Goal: Information Seeking & Learning: Learn about a topic

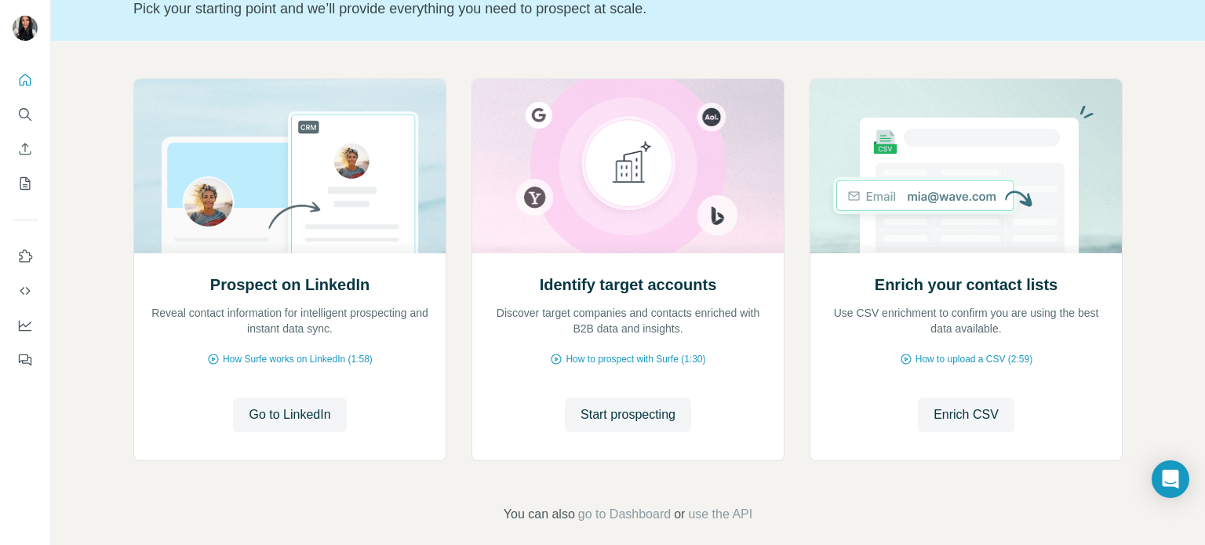
scroll to position [118, 0]
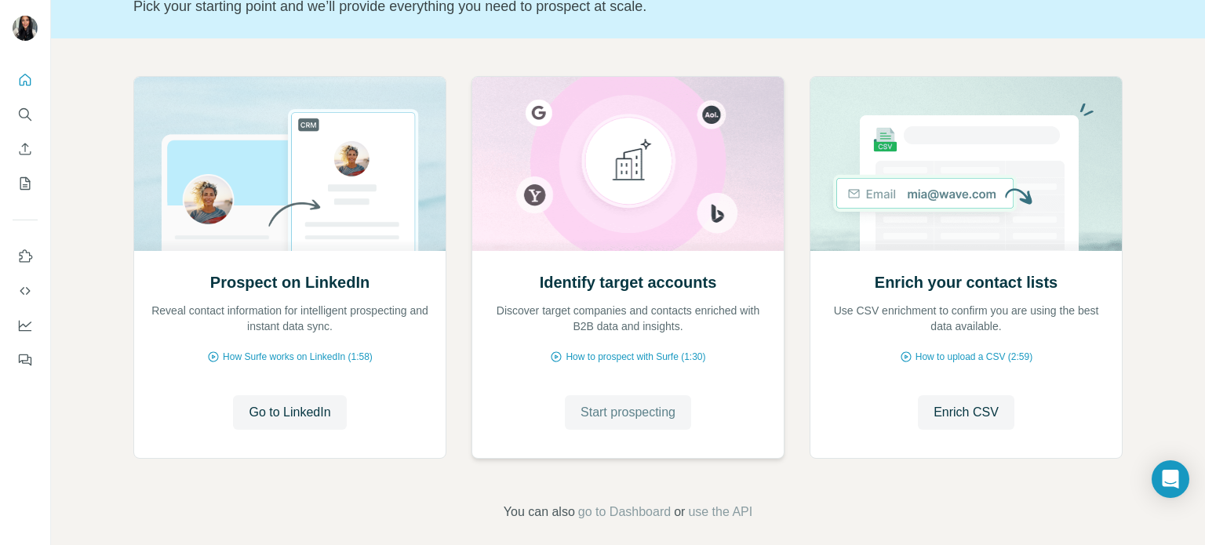
click at [647, 422] on button "Start prospecting" at bounding box center [628, 412] width 126 height 35
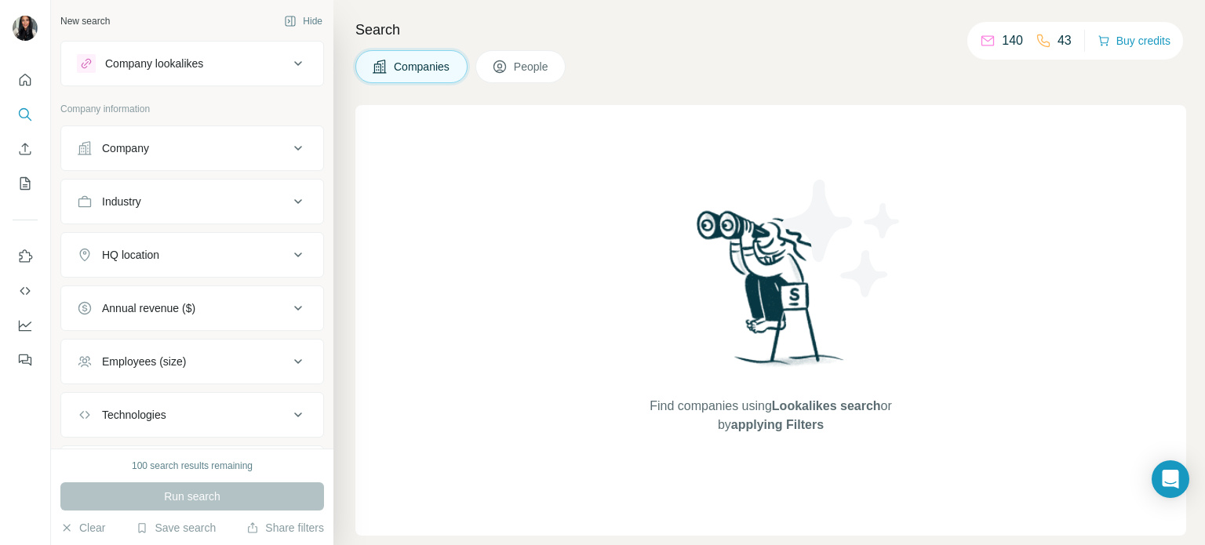
click at [260, 147] on div "Company" at bounding box center [183, 148] width 212 height 16
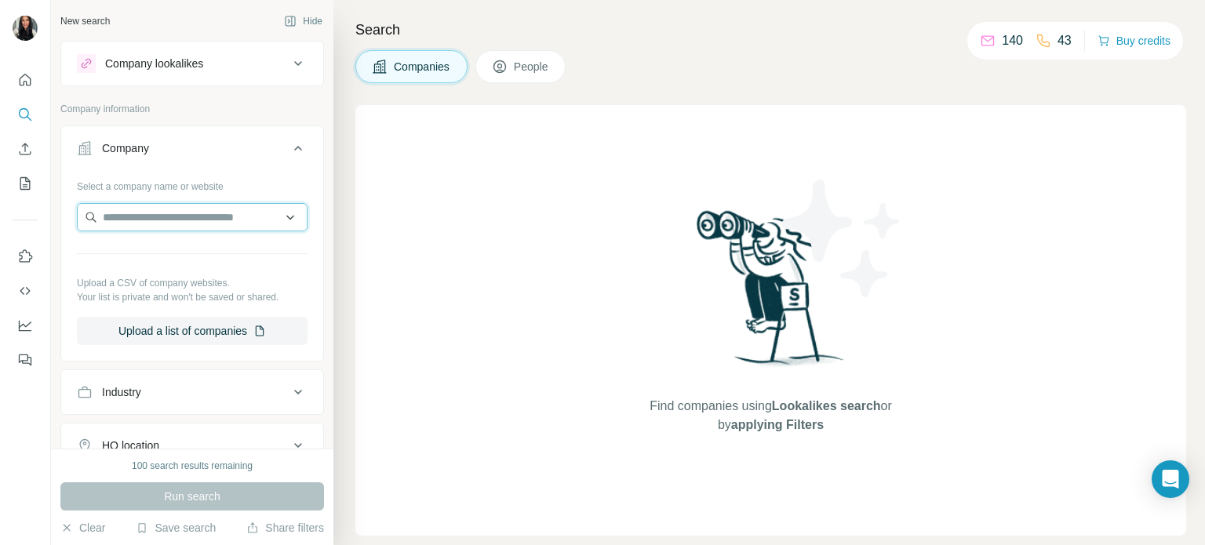
click at [188, 216] on input "text" at bounding box center [192, 217] width 231 height 28
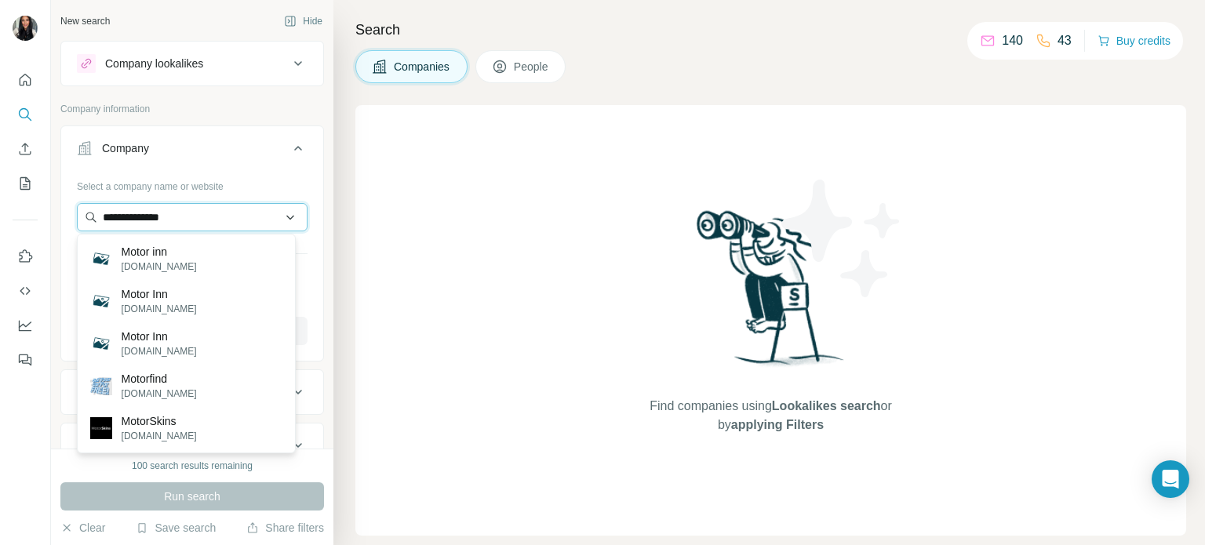
type input "**********"
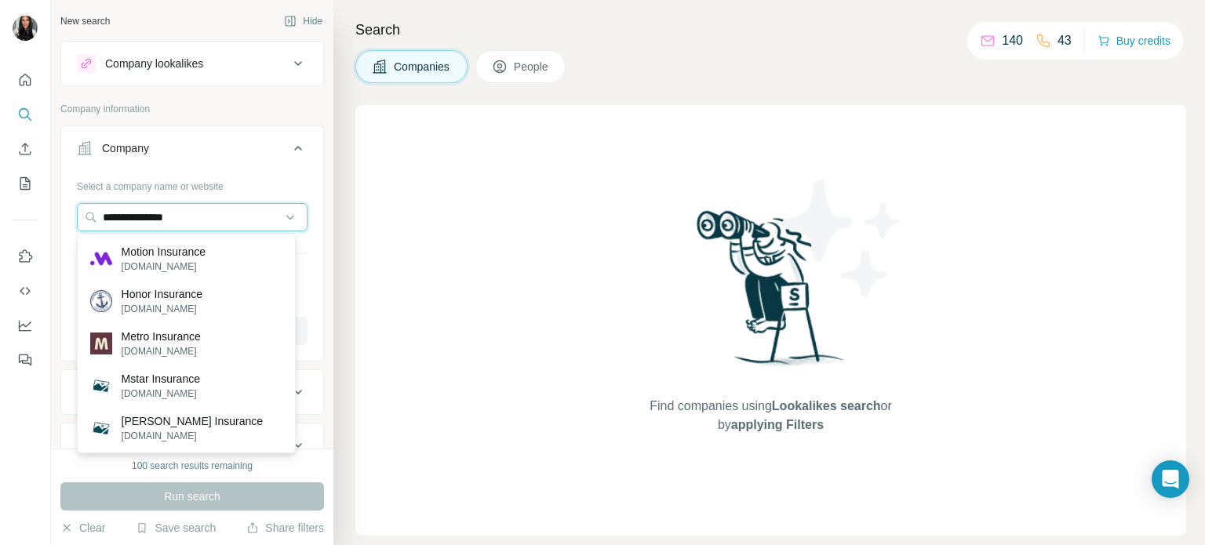
drag, startPoint x: 188, startPoint y: 216, endPoint x: 75, endPoint y: 197, distance: 115.3
click at [75, 197] on div "**********" at bounding box center [192, 265] width 262 height 184
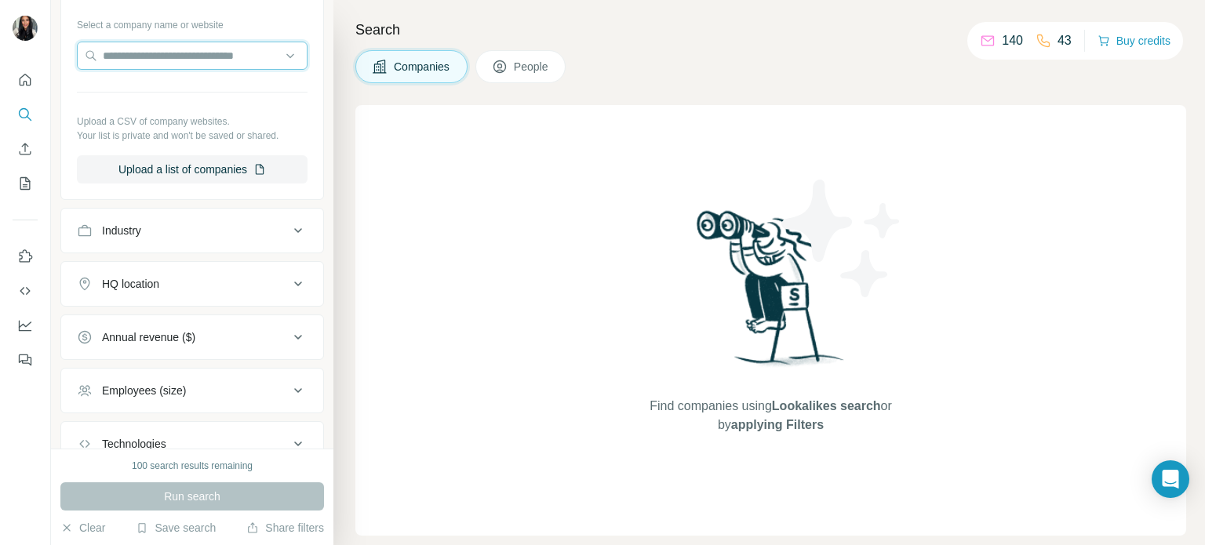
scroll to position [188, 0]
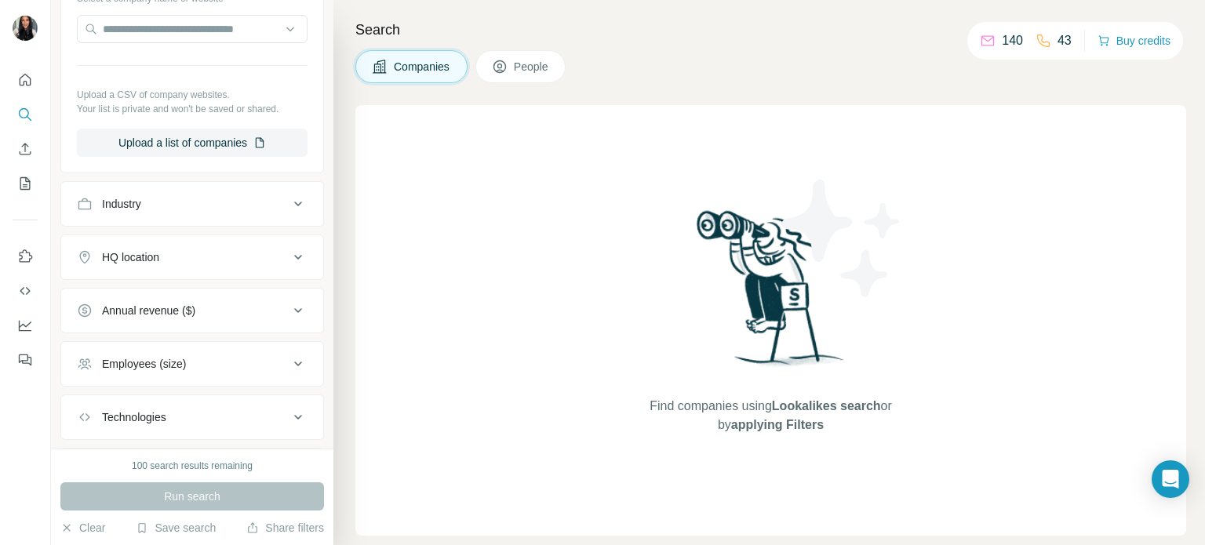
click at [278, 219] on button "Industry" at bounding box center [192, 204] width 262 height 38
click at [177, 242] on input at bounding box center [184, 243] width 194 height 17
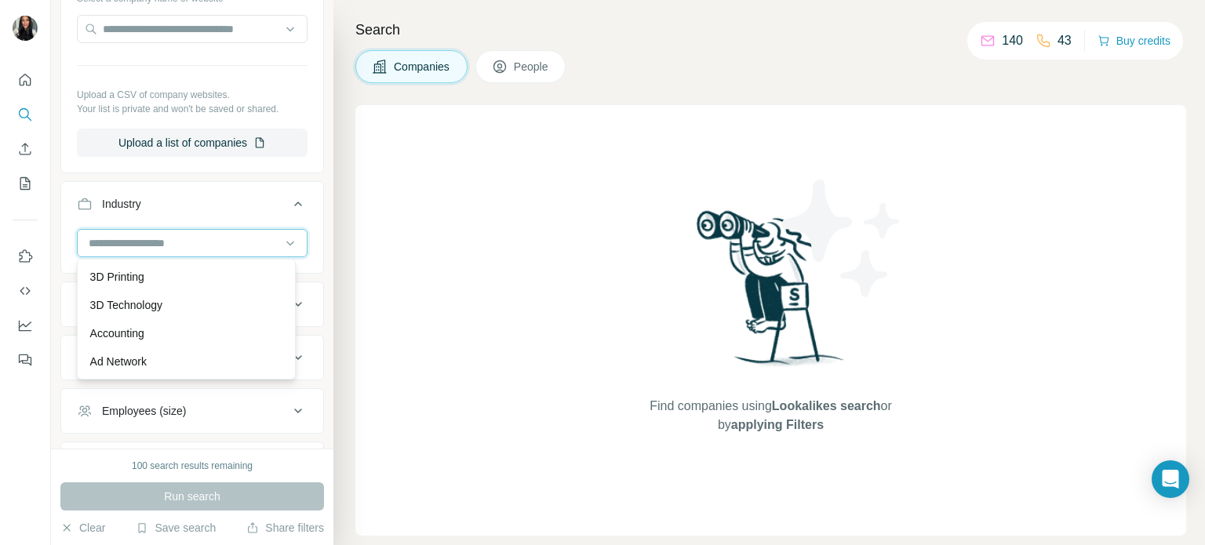
paste input "**********"
type input "**********"
click at [120, 240] on input "**********" at bounding box center [184, 243] width 194 height 17
click at [122, 243] on input at bounding box center [184, 243] width 194 height 17
type input "*********"
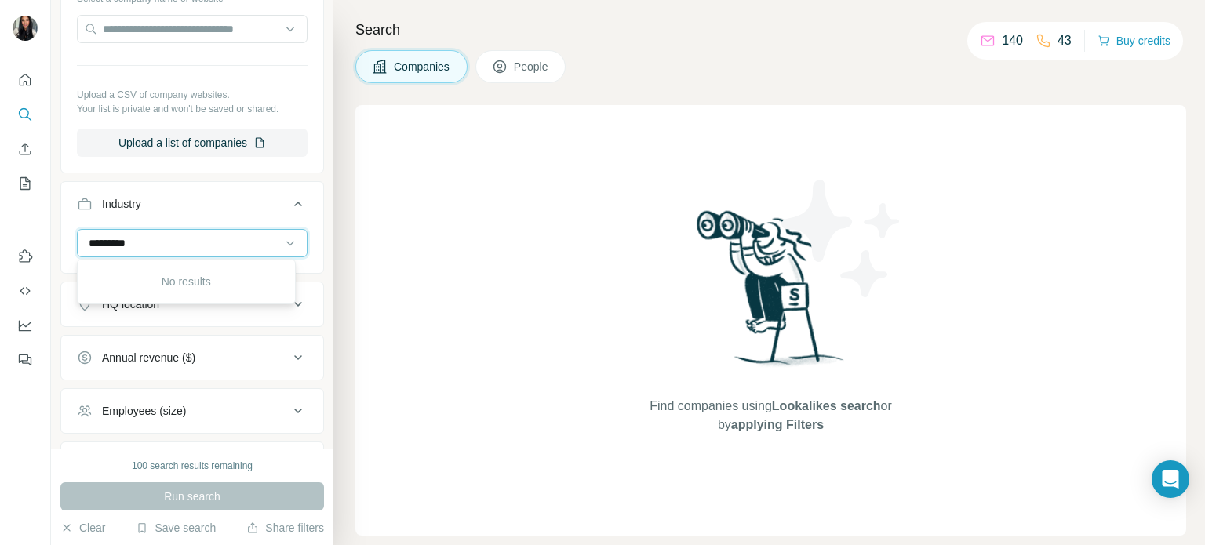
drag, startPoint x: 122, startPoint y: 243, endPoint x: 119, endPoint y: 252, distance: 8.9
click at [119, 252] on div "*********" at bounding box center [184, 243] width 194 height 27
click at [172, 244] on input at bounding box center [184, 243] width 194 height 17
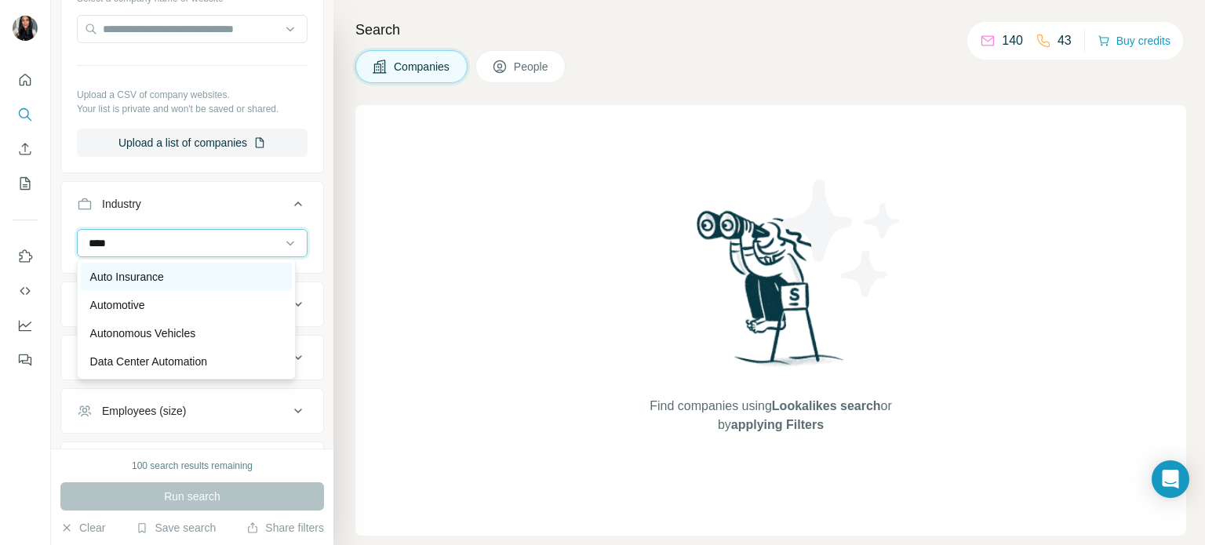
type input "****"
click at [135, 287] on div "Auto Insurance" at bounding box center [186, 277] width 211 height 28
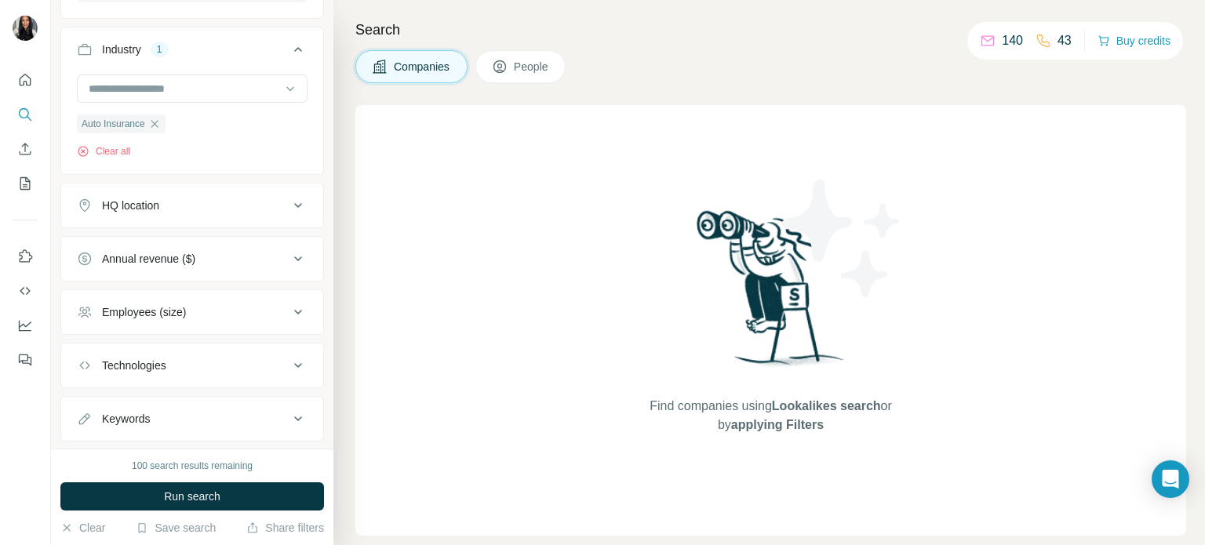
scroll to position [376, 0]
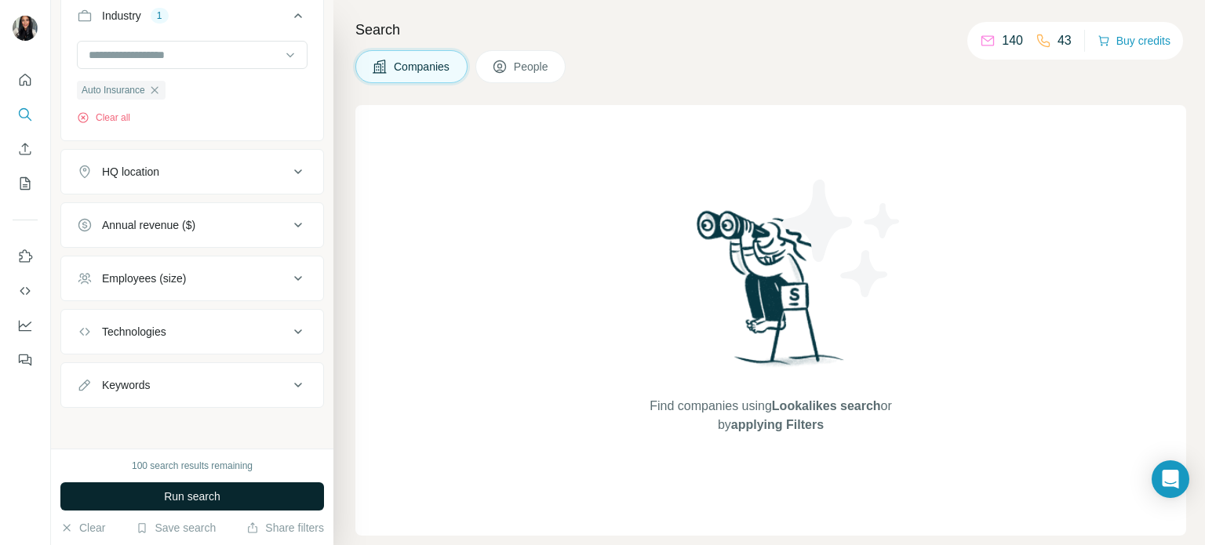
click at [254, 495] on button "Run search" at bounding box center [192, 496] width 264 height 28
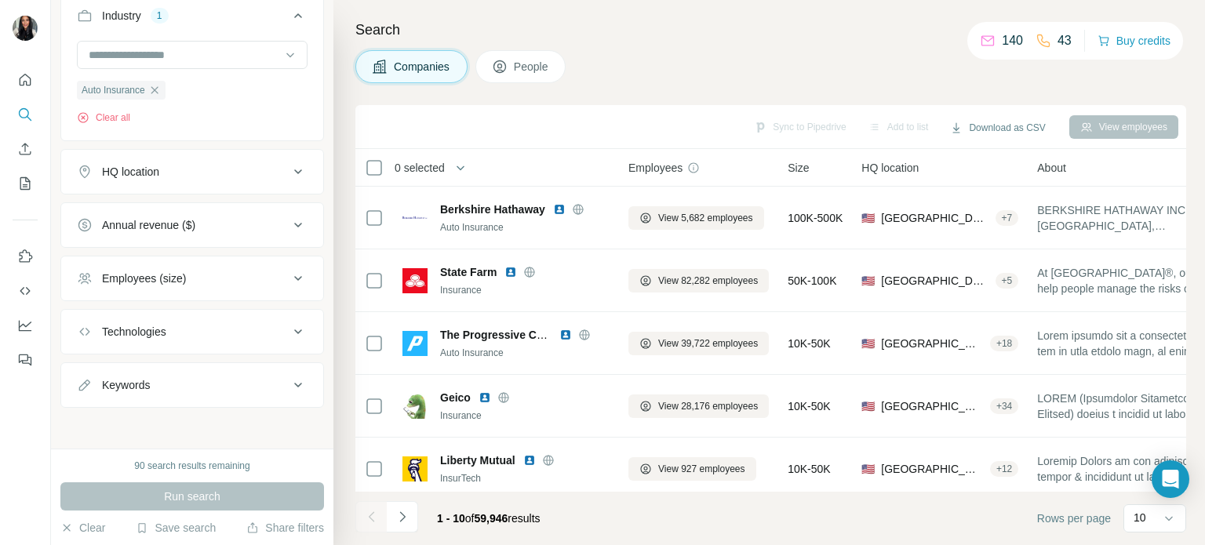
click at [268, 169] on div "HQ location" at bounding box center [183, 172] width 212 height 16
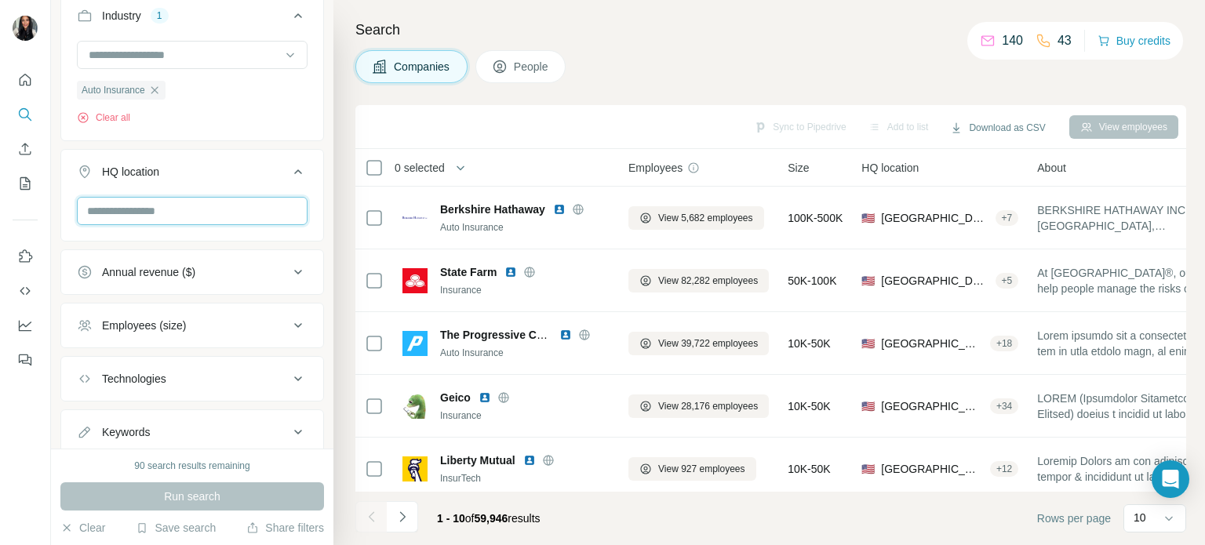
click at [242, 213] on input "text" at bounding box center [192, 211] width 231 height 28
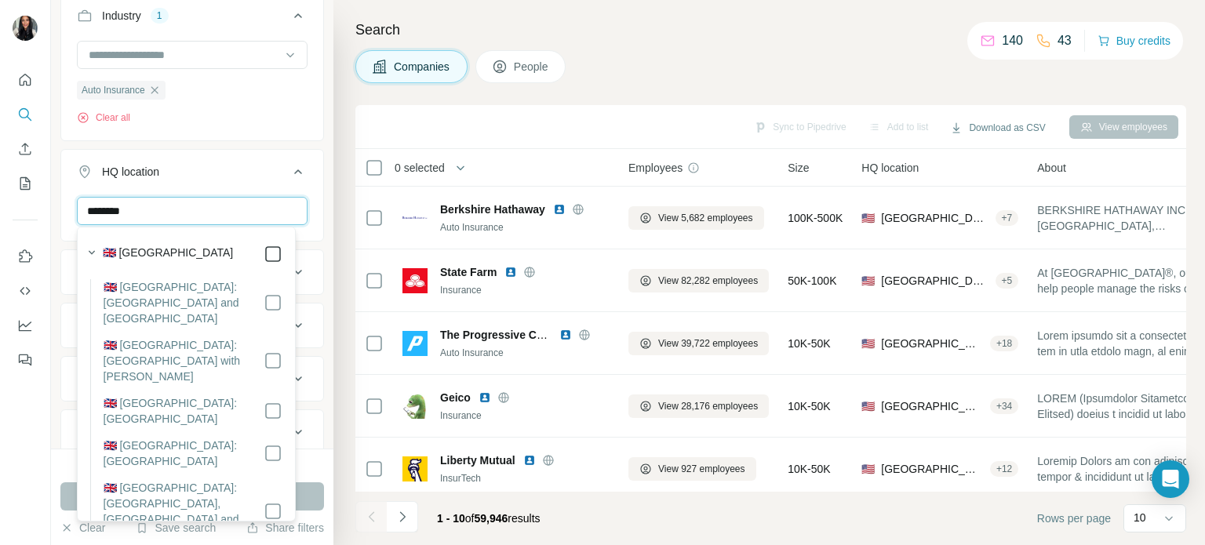
type input "********"
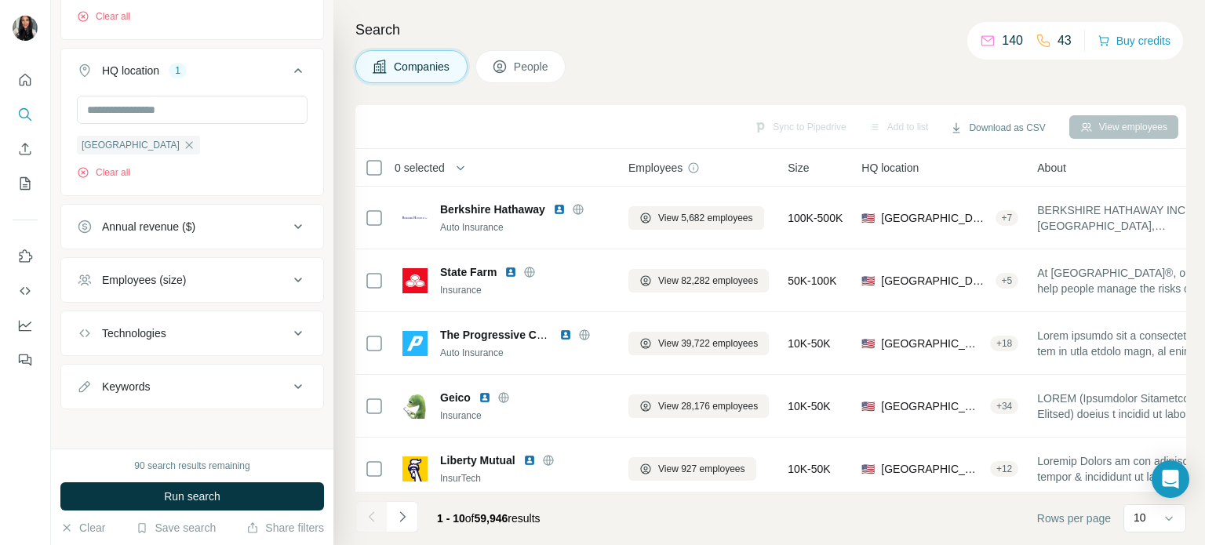
scroll to position [480, 0]
click at [191, 495] on span "Run search" at bounding box center [192, 497] width 56 height 16
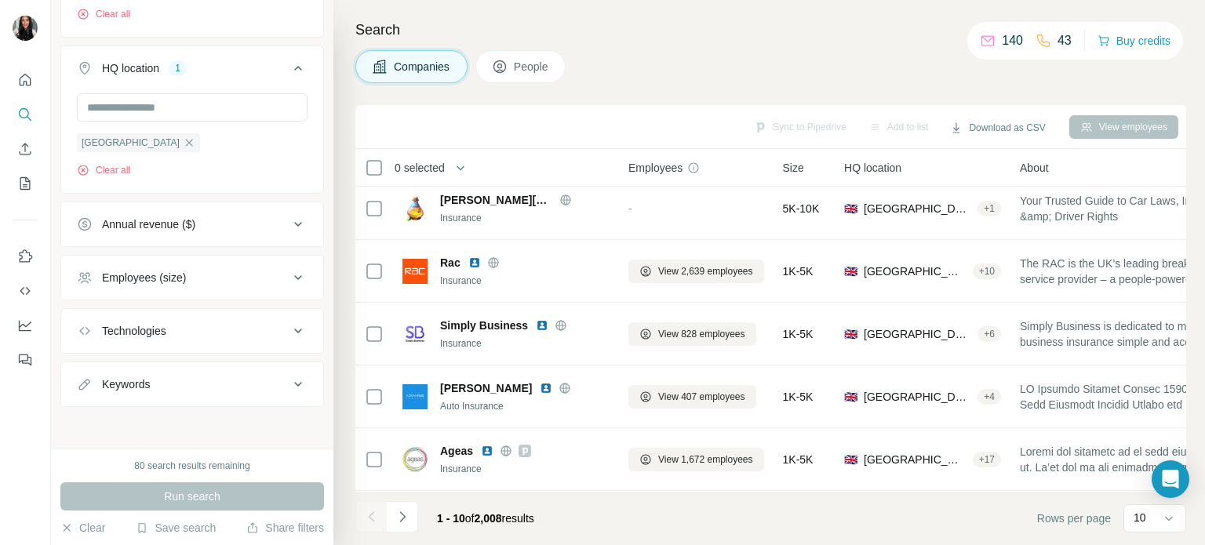
scroll to position [329, 0]
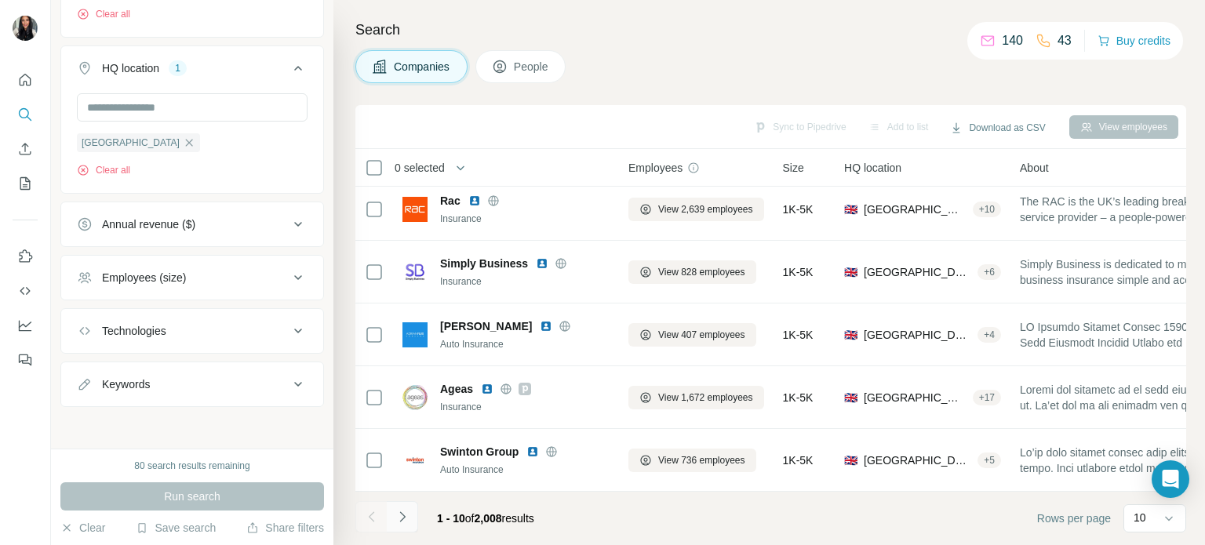
click at [395, 523] on icon "Navigate to next page" at bounding box center [403, 517] width 16 height 16
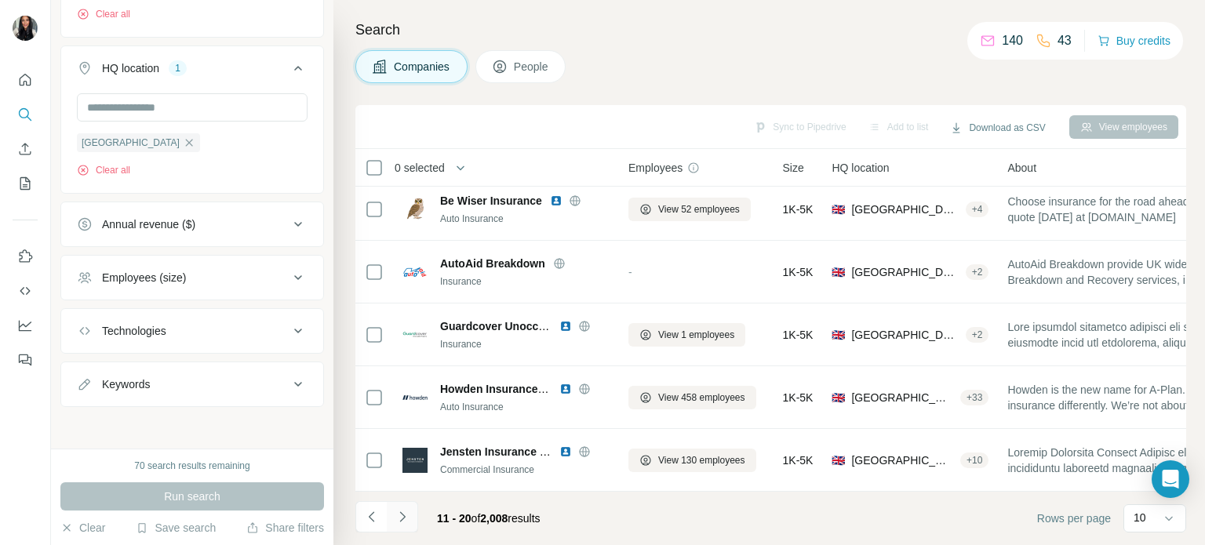
click at [404, 529] on button "Navigate to next page" at bounding box center [402, 516] width 31 height 31
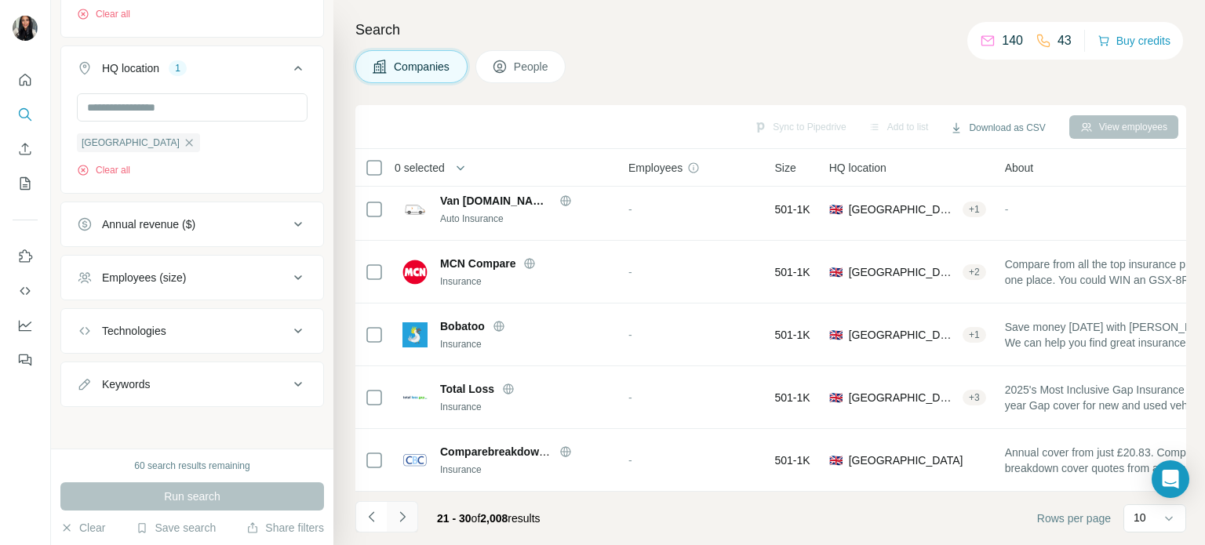
click at [405, 526] on button "Navigate to next page" at bounding box center [402, 516] width 31 height 31
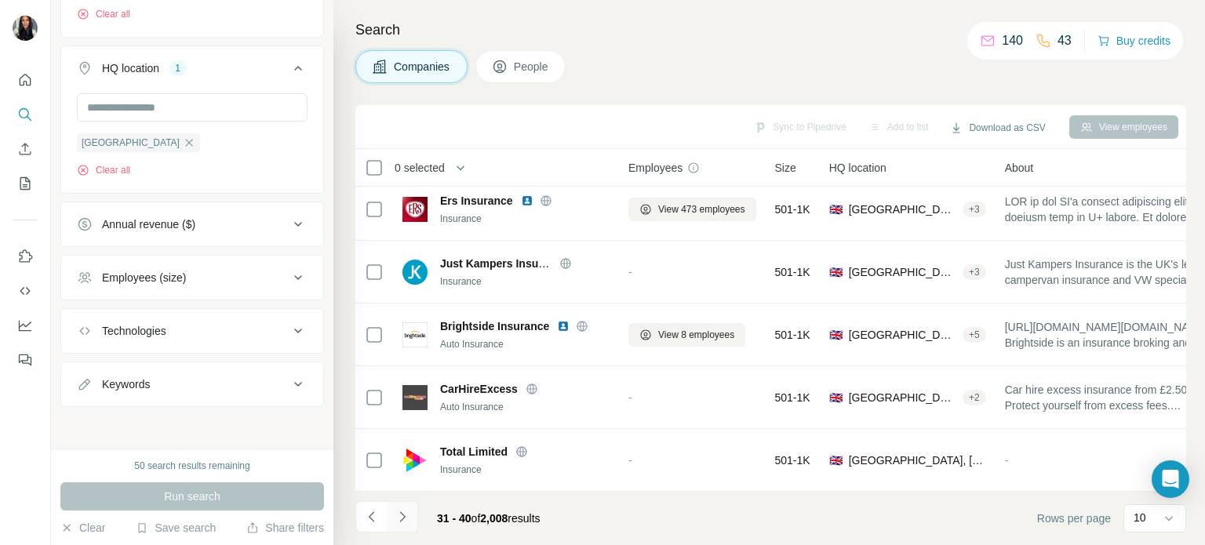
click at [405, 526] on button "Navigate to next page" at bounding box center [402, 516] width 31 height 31
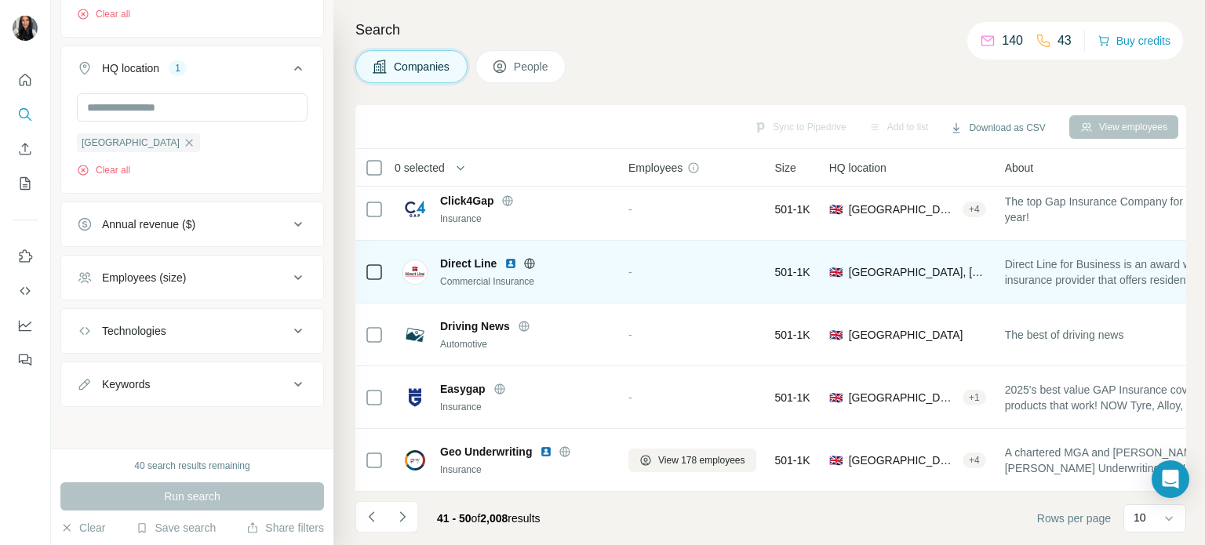
click at [409, 267] on img at bounding box center [414, 272] width 25 height 25
click at [471, 256] on span "Direct Line" at bounding box center [468, 264] width 56 height 16
click at [445, 256] on span "Direct Line" at bounding box center [468, 264] width 56 height 16
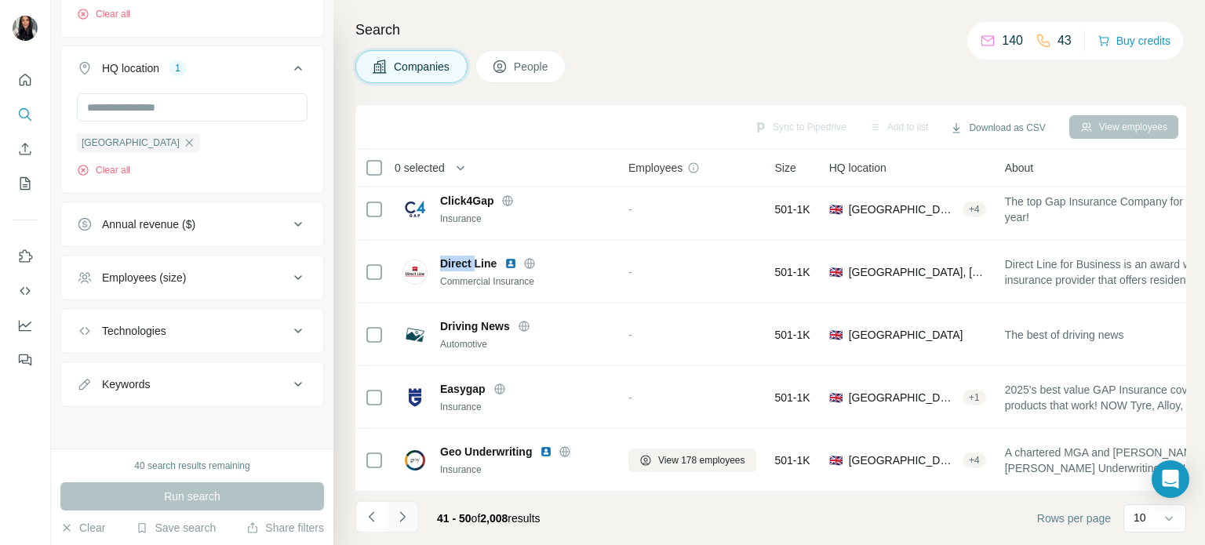
click at [409, 522] on icon "Navigate to next page" at bounding box center [403, 517] width 16 height 16
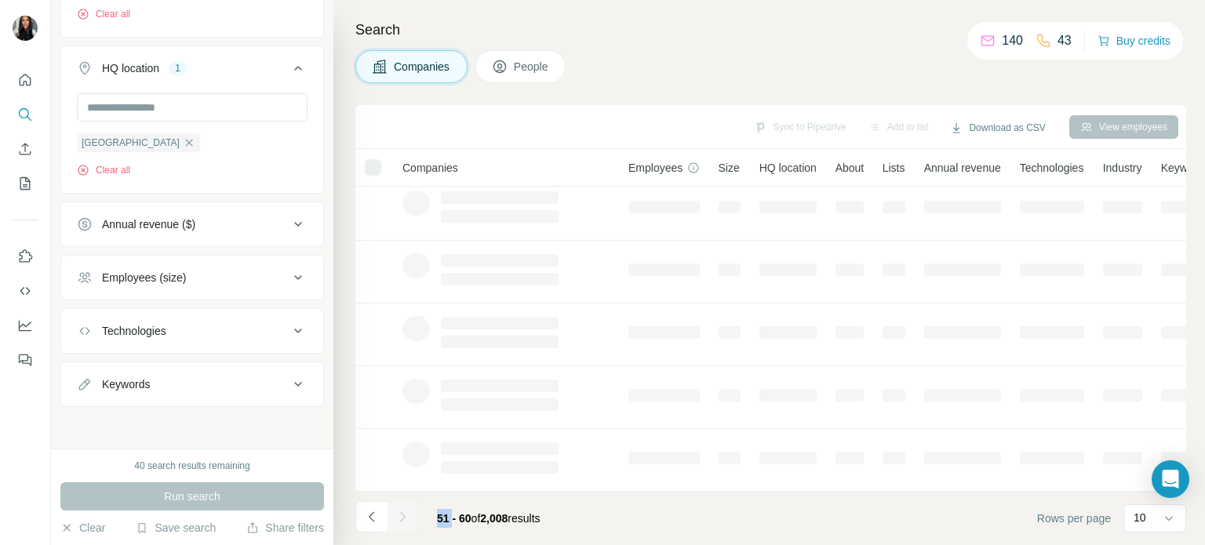
click at [409, 522] on div at bounding box center [402, 516] width 31 height 31
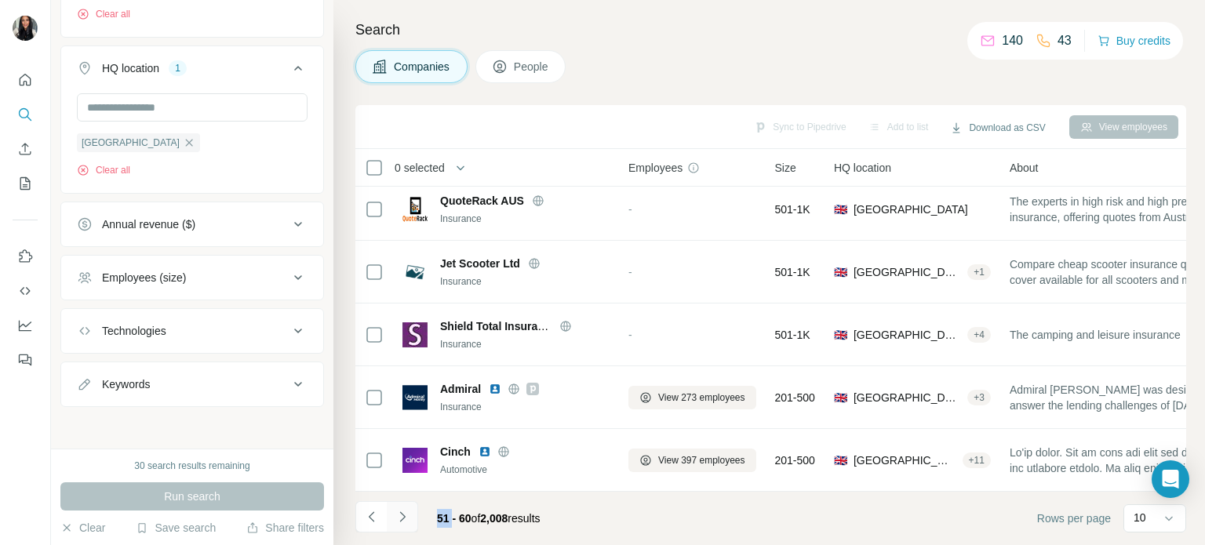
click at [409, 522] on icon "Navigate to next page" at bounding box center [403, 517] width 16 height 16
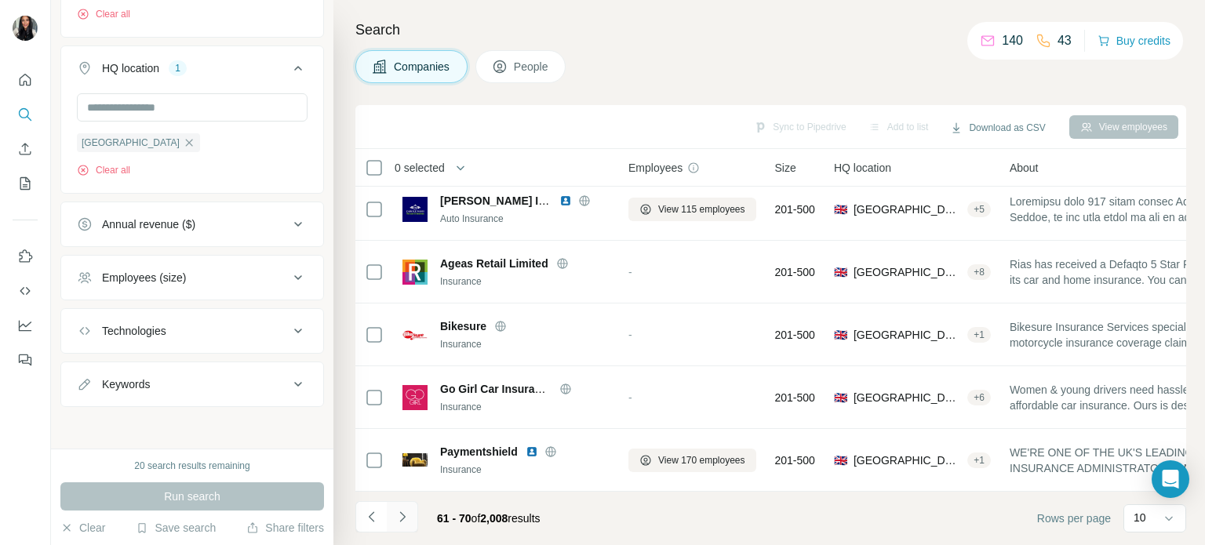
click at [409, 522] on icon "Navigate to next page" at bounding box center [403, 517] width 16 height 16
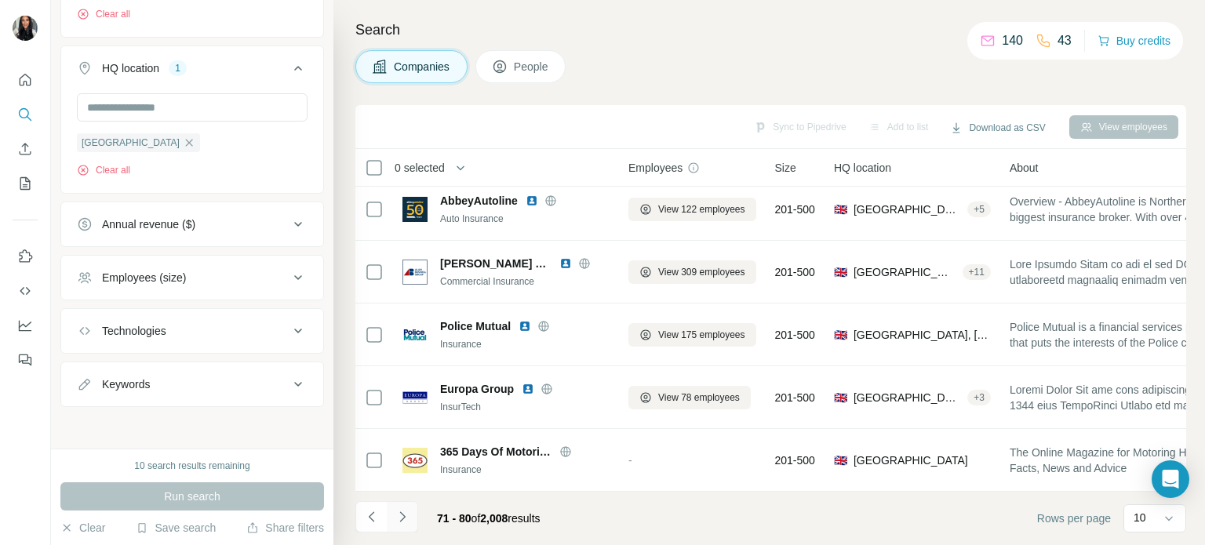
click at [409, 522] on icon "Navigate to next page" at bounding box center [403, 517] width 16 height 16
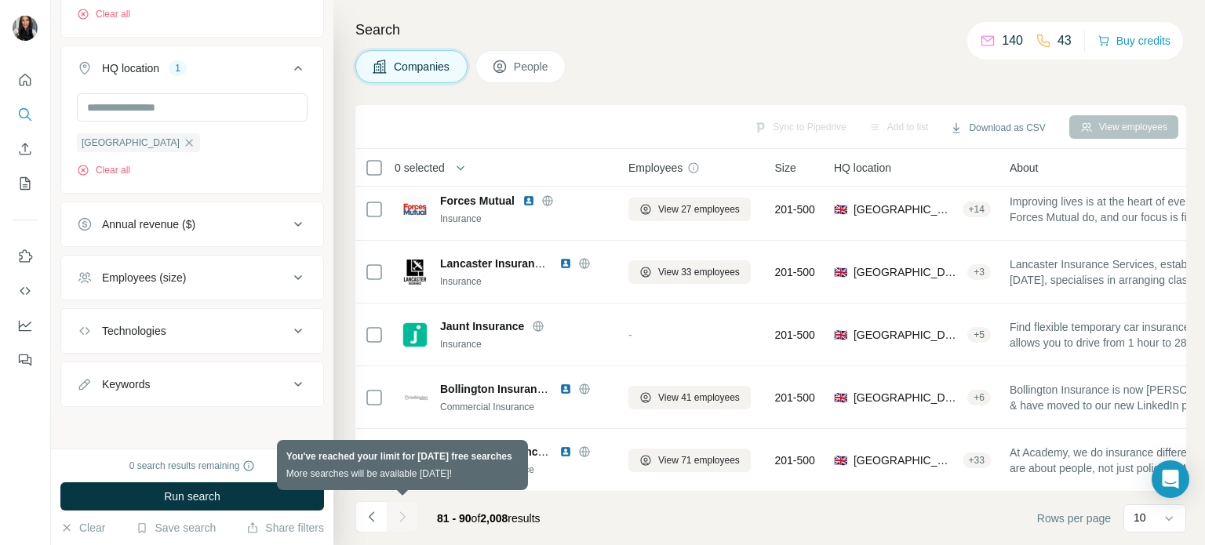
click at [409, 522] on div at bounding box center [402, 516] width 31 height 31
click at [404, 518] on div at bounding box center [402, 516] width 31 height 31
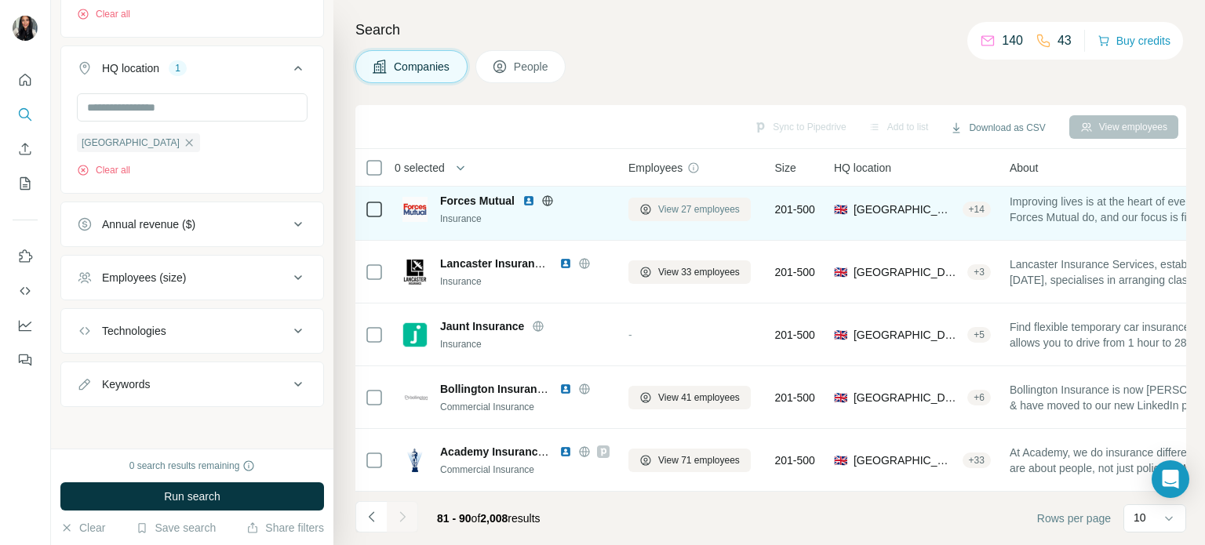
click at [663, 202] on span "View 27 employees" at bounding box center [699, 209] width 82 height 14
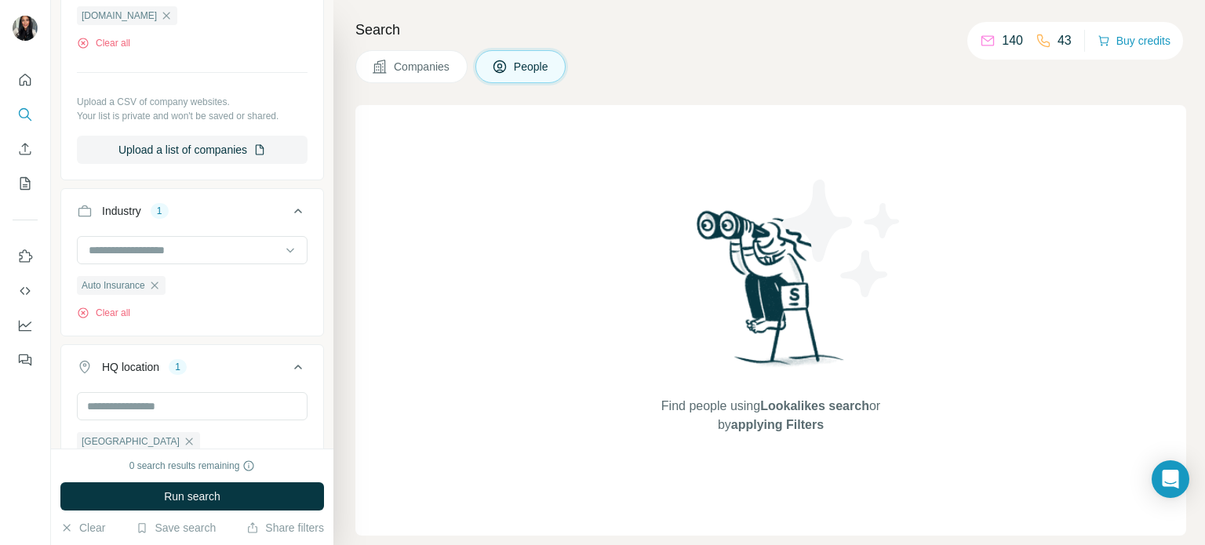
scroll to position [778, 0]
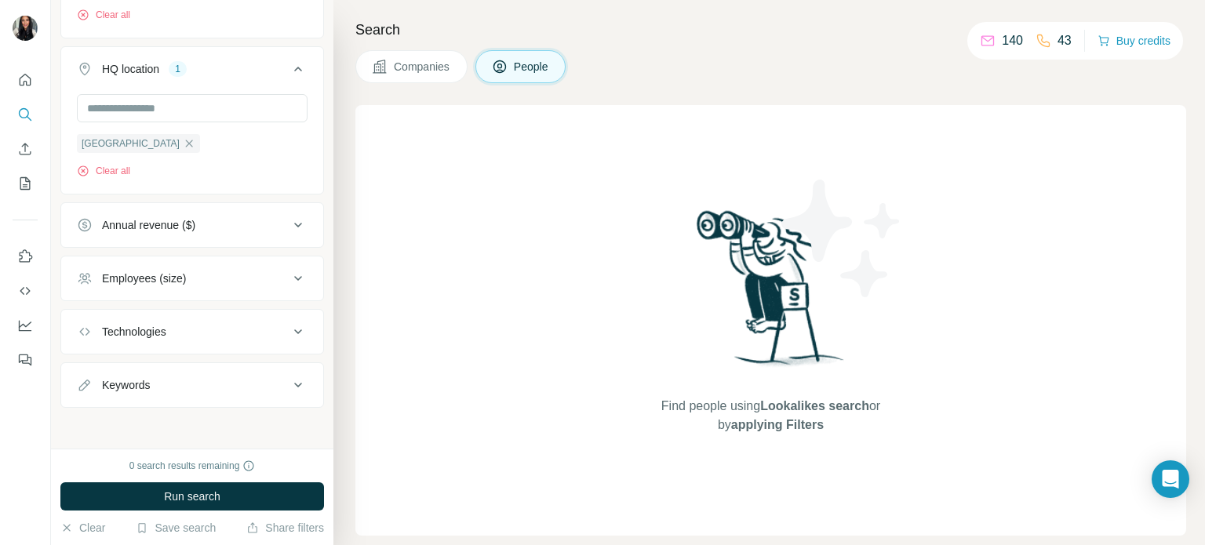
click at [532, 71] on span "People" at bounding box center [532, 67] width 36 height 16
click at [529, 80] on button "People" at bounding box center [520, 66] width 91 height 33
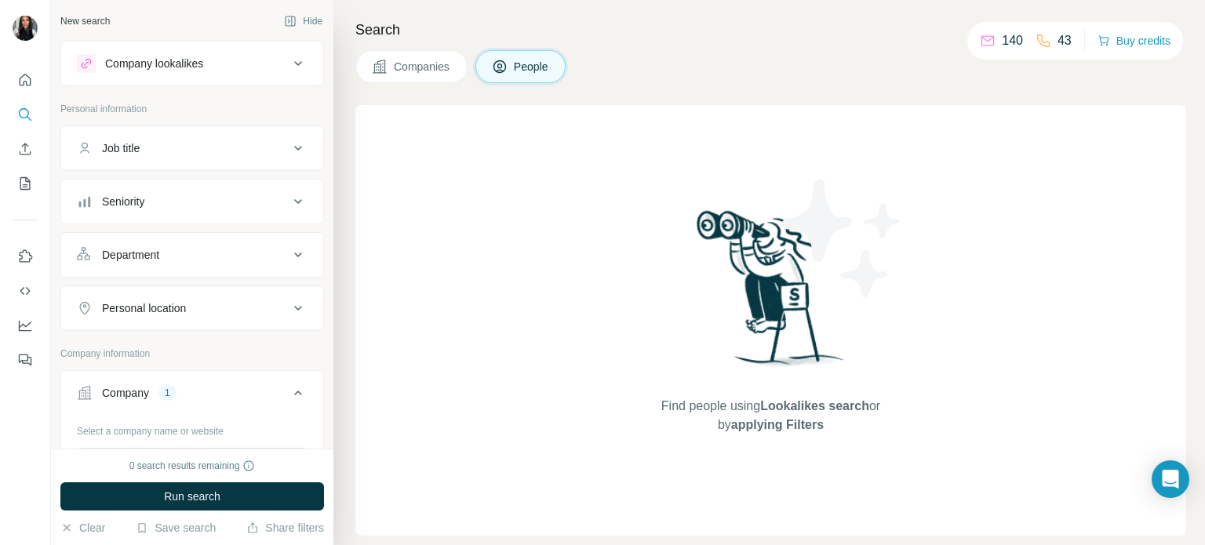
click at [249, 66] on div "Company lookalikes" at bounding box center [183, 63] width 212 height 19
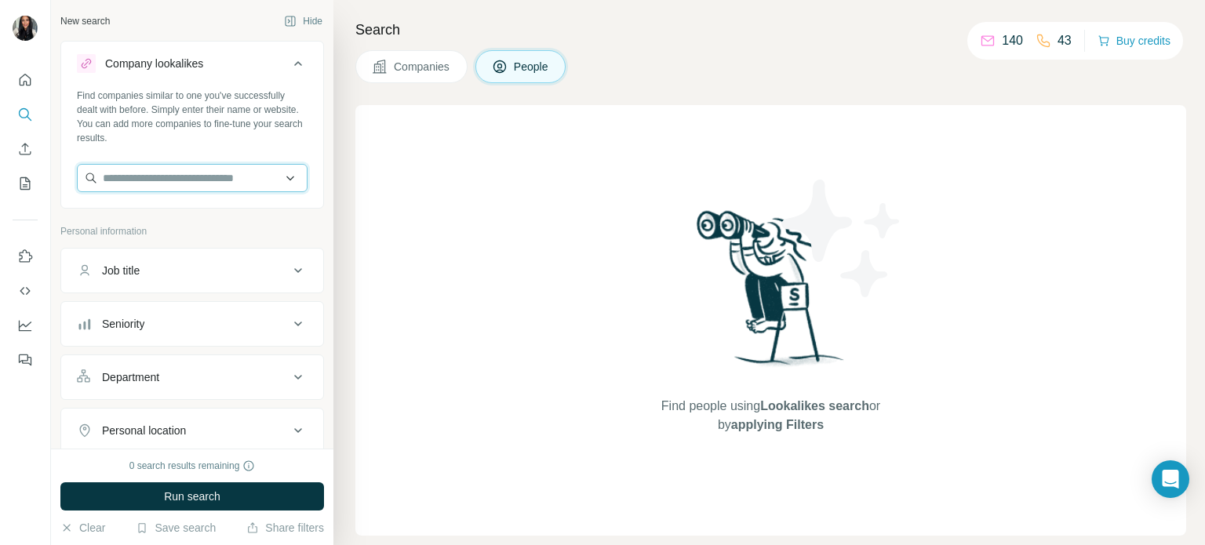
click at [243, 166] on input "text" at bounding box center [192, 178] width 231 height 28
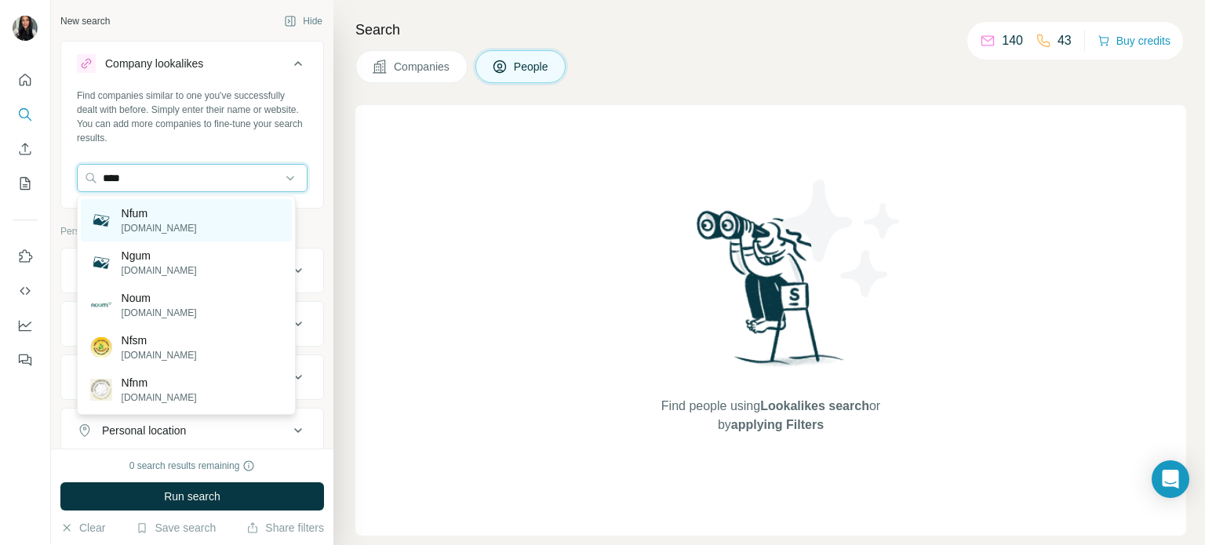
type input "****"
click at [190, 217] on div "Nfum [DOMAIN_NAME]" at bounding box center [186, 220] width 211 height 42
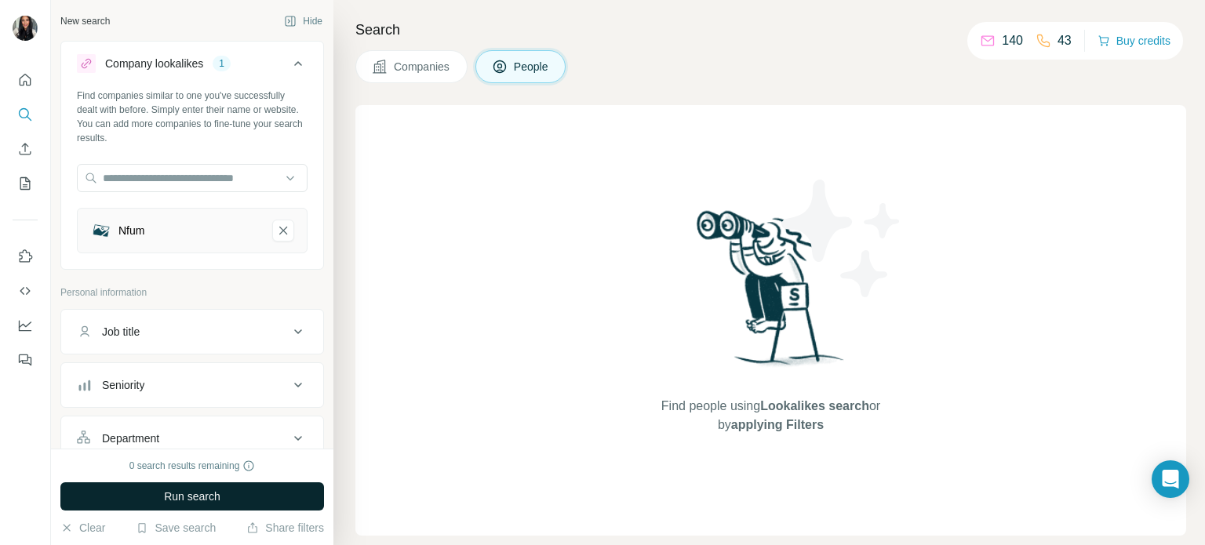
click at [245, 489] on button "Run search" at bounding box center [192, 496] width 264 height 28
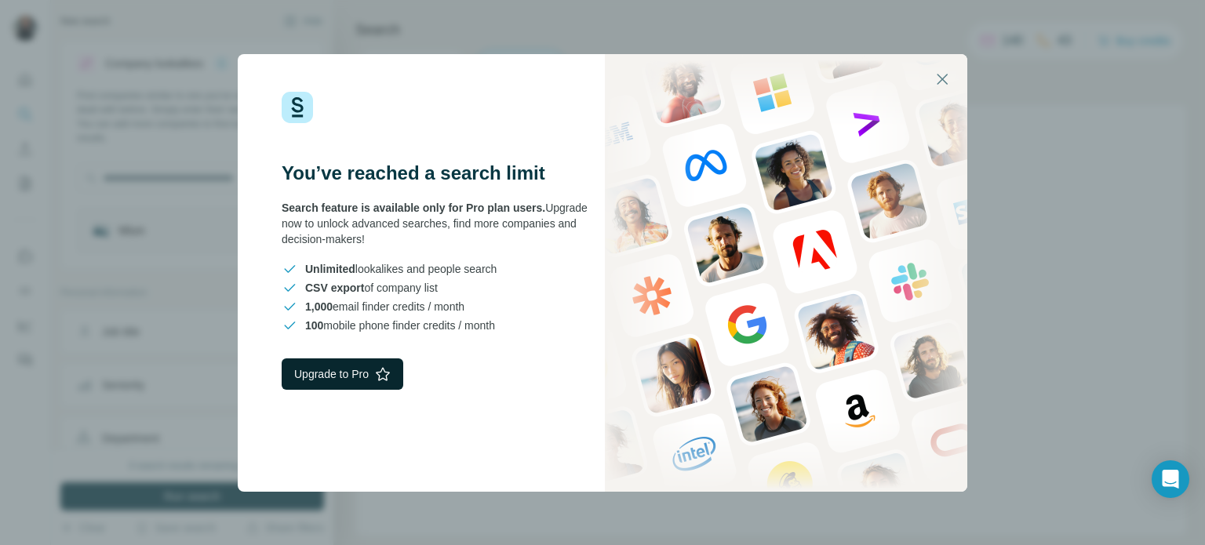
click at [367, 373] on button "Upgrade to Pro" at bounding box center [343, 373] width 122 height 31
